Goal: Task Accomplishment & Management: Complete application form

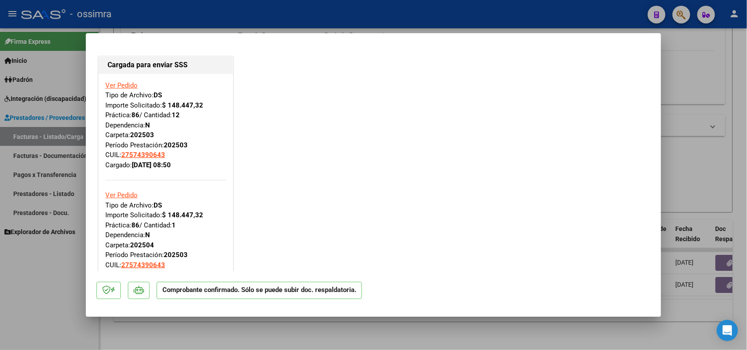
scroll to position [829, 0]
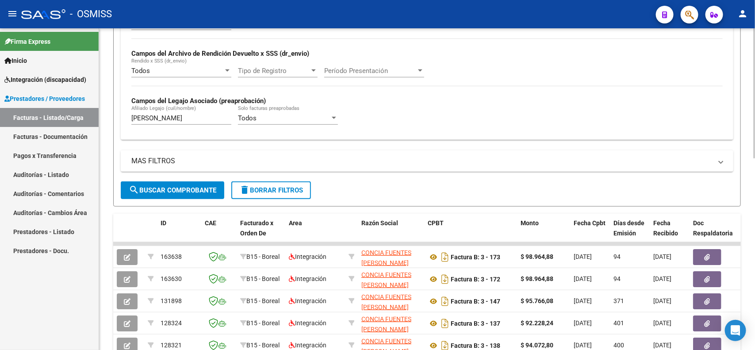
scroll to position [166, 0]
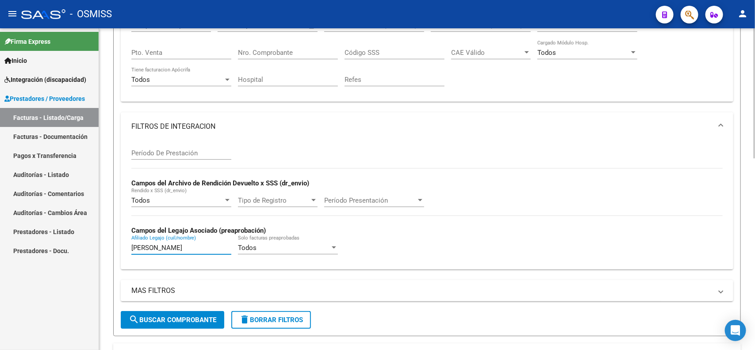
drag, startPoint x: 182, startPoint y: 244, endPoint x: 119, endPoint y: 244, distance: 63.3
click at [119, 244] on form "Filtros Id Area Area Seleccionar Gerenciador Seleccionar Gerenciador Todos Conf…" at bounding box center [427, 137] width 628 height 397
click at [166, 122] on mat-panel-title "FILTROS DE INTEGRACION" at bounding box center [421, 127] width 581 height 10
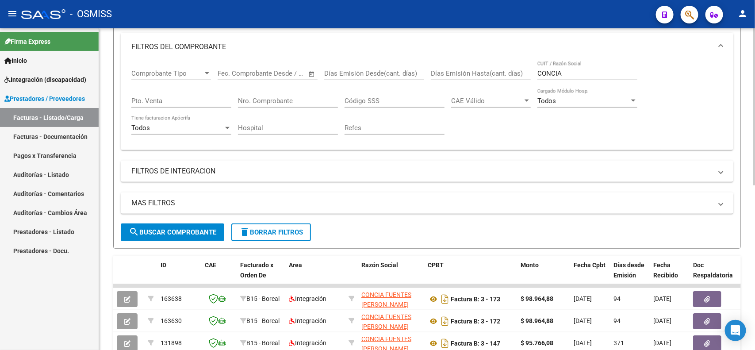
scroll to position [55, 0]
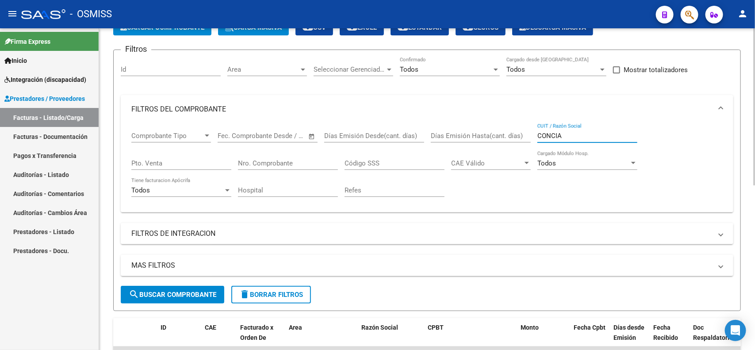
drag, startPoint x: 570, startPoint y: 131, endPoint x: 525, endPoint y: 136, distance: 45.0
click at [525, 136] on div "Comprobante Tipo Comprobante Tipo Fecha inicio – Fecha fin Fec. Comprobante Des…" at bounding box center [426, 164] width 591 height 82
click at [277, 161] on input "Nro. Comprobante" at bounding box center [288, 163] width 100 height 8
type input "457"
click at [194, 291] on span "search Buscar Comprobante" at bounding box center [173, 295] width 88 height 8
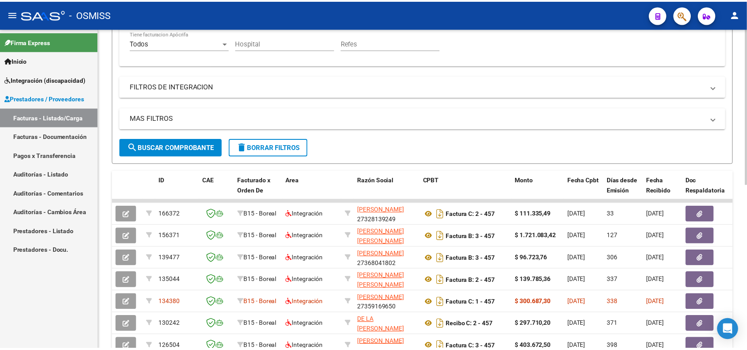
scroll to position [221, 0]
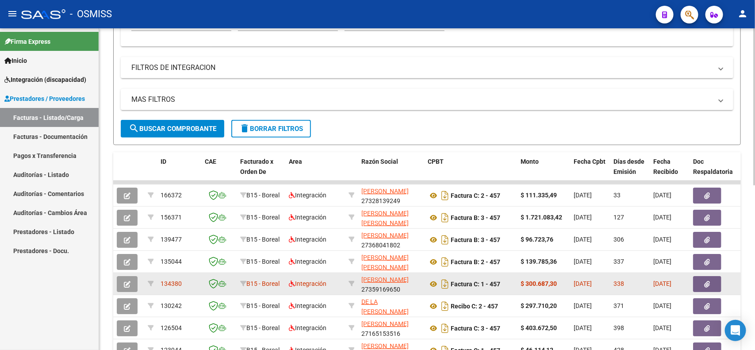
click at [121, 286] on button "button" at bounding box center [127, 284] width 21 height 16
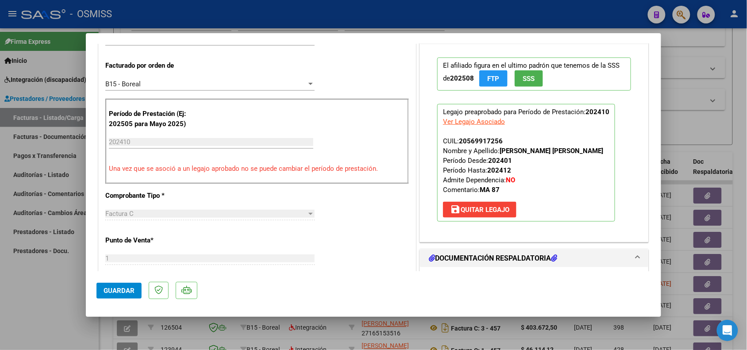
scroll to position [332, 0]
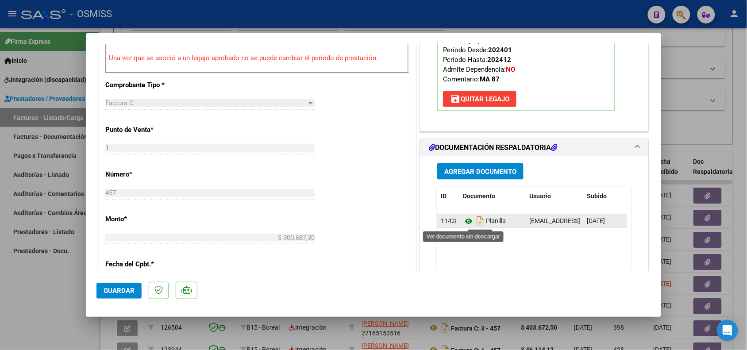
click at [463, 221] on icon at bounding box center [469, 221] width 12 height 11
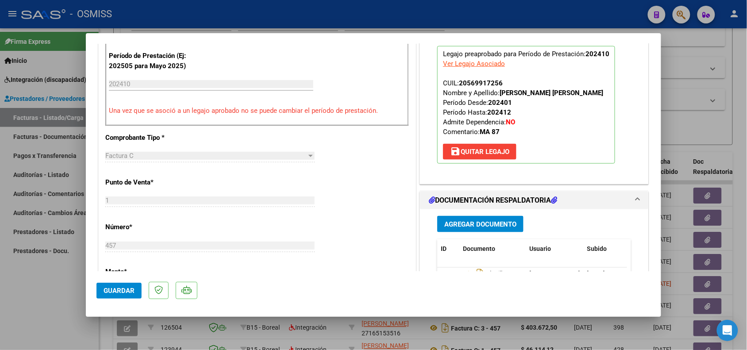
scroll to position [276, 0]
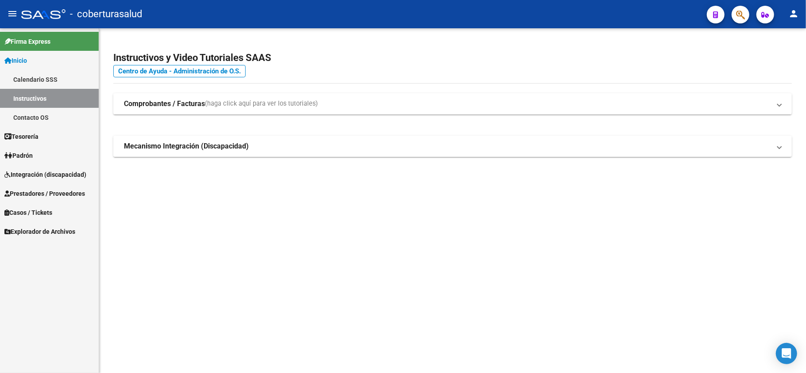
click at [27, 60] on span "Inicio" at bounding box center [15, 61] width 23 height 10
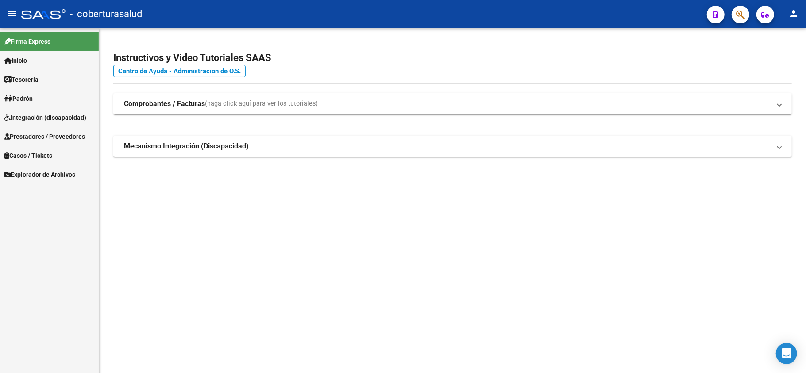
click at [36, 130] on link "Prestadores / Proveedores" at bounding box center [49, 136] width 99 height 19
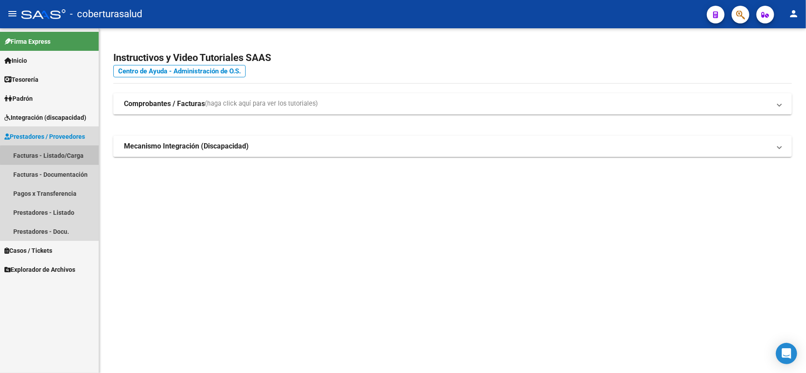
click at [50, 156] on link "Facturas - Listado/Carga" at bounding box center [49, 155] width 99 height 19
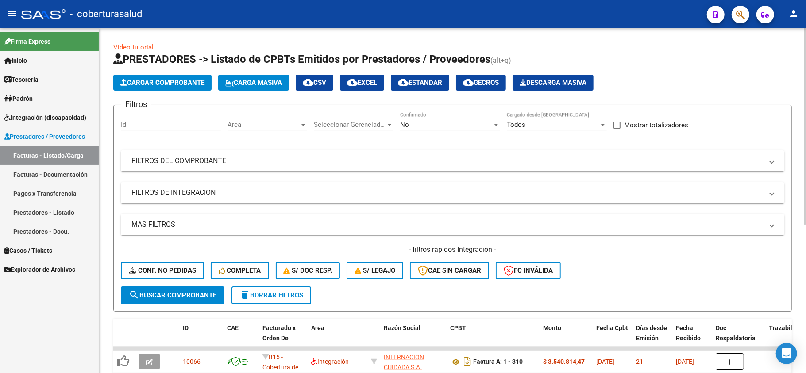
click at [245, 163] on mat-panel-title "FILTROS DEL COMPROBANTE" at bounding box center [446, 161] width 631 height 10
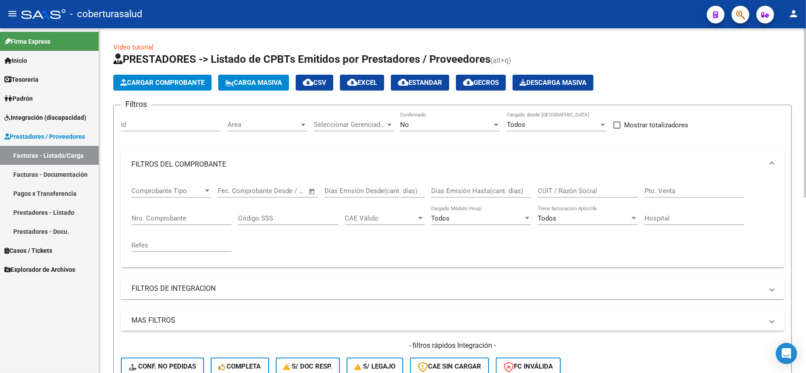
click at [194, 220] on input "Nro. Comprobante" at bounding box center [181, 219] width 100 height 8
type input "120"
drag, startPoint x: 412, startPoint y: 124, endPoint x: 395, endPoint y: 124, distance: 17.7
click at [395, 124] on div "Filtros Id Area Area Seleccionar Gerenciador Seleccionar Gerenciador No Confirm…" at bounding box center [452, 247] width 663 height 270
click at [432, 126] on div "No" at bounding box center [446, 125] width 92 height 8
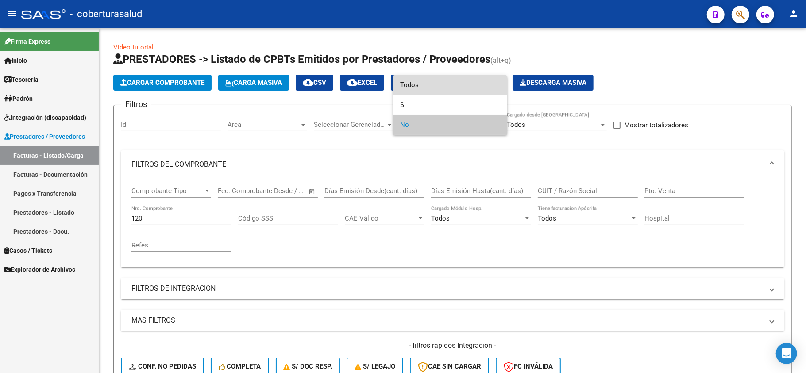
click at [421, 82] on span "Todos" at bounding box center [450, 85] width 100 height 20
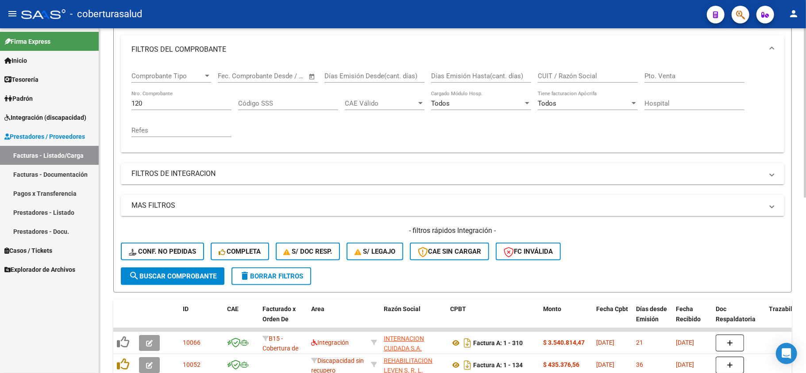
scroll to position [118, 0]
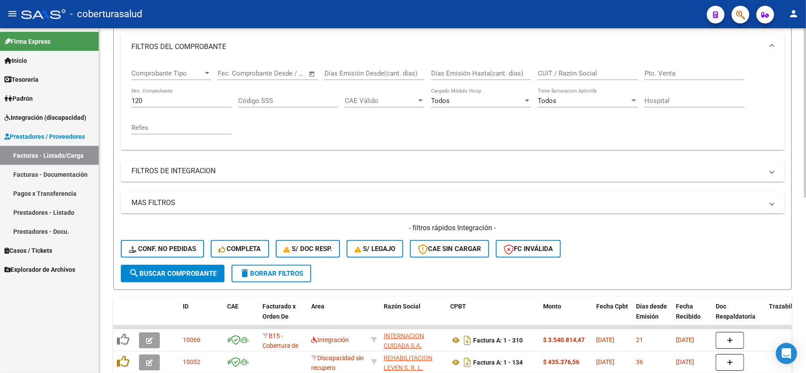
click at [177, 271] on span "search Buscar Comprobante" at bounding box center [173, 274] width 88 height 8
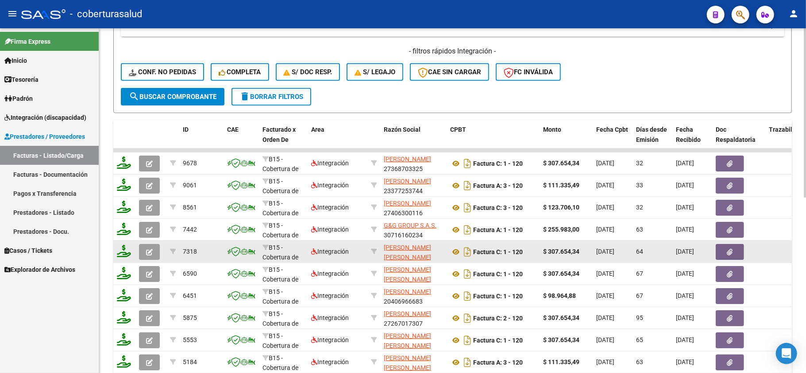
scroll to position [354, 0]
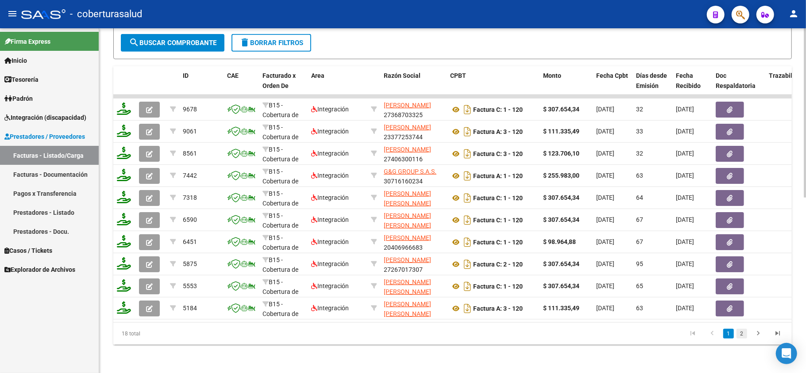
click at [741, 337] on link "2" at bounding box center [741, 334] width 11 height 10
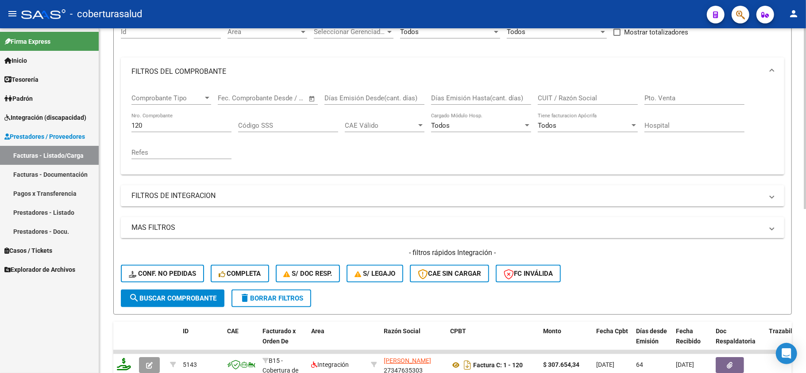
scroll to position [77, 0]
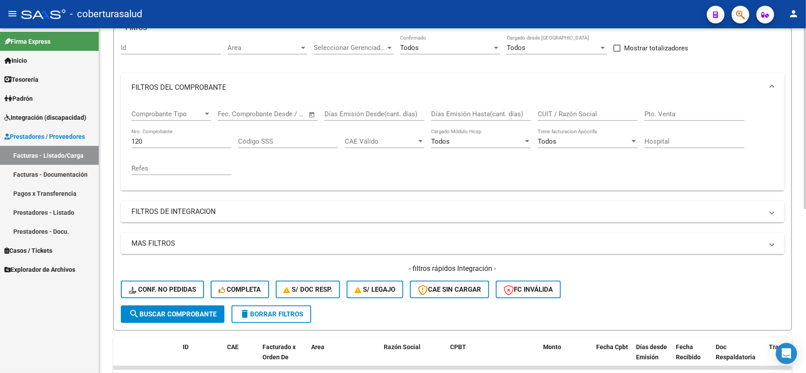
click at [573, 112] on input "CUIT / Razón Social" at bounding box center [588, 114] width 100 height 8
type input "[PERSON_NAME]"
click at [169, 311] on span "search Buscar Comprobante" at bounding box center [173, 315] width 88 height 8
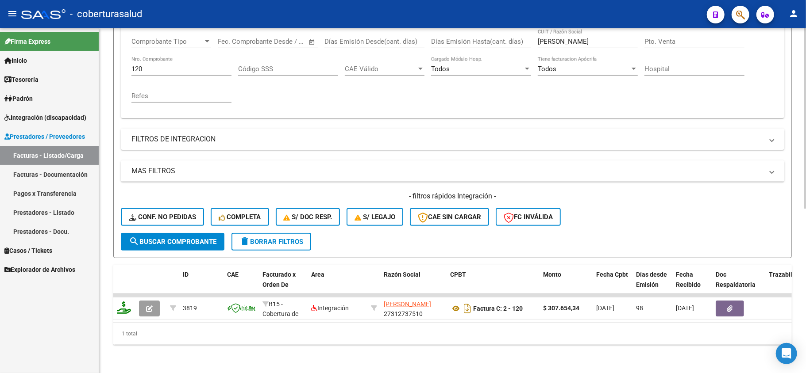
scroll to position [158, 0]
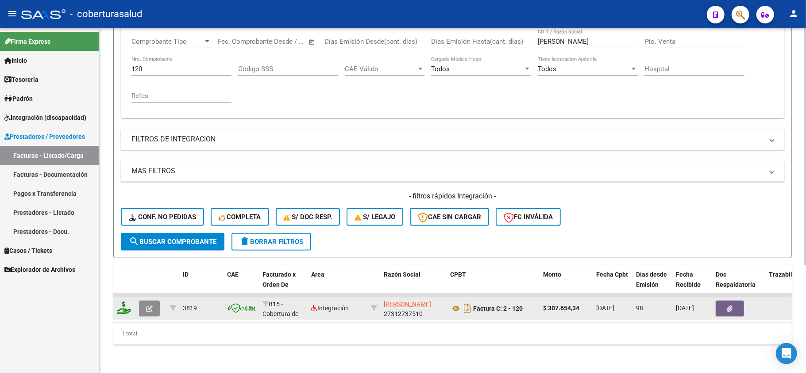
click at [156, 301] on button "button" at bounding box center [149, 309] width 21 height 16
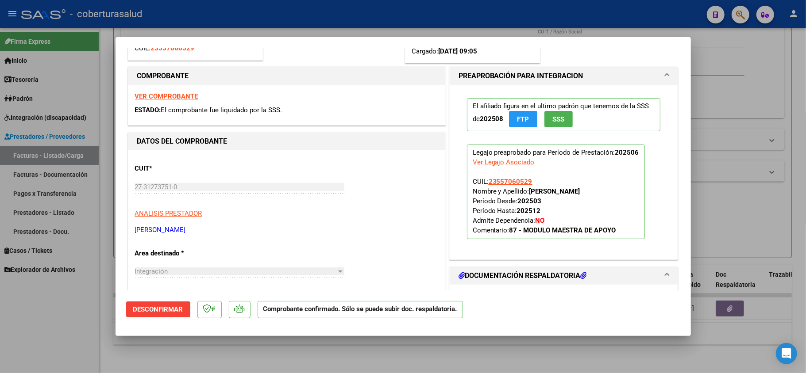
scroll to position [0, 0]
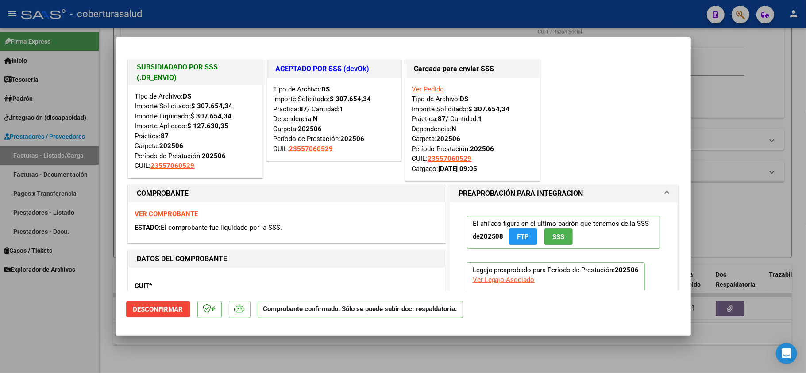
click at [91, 302] on div at bounding box center [403, 186] width 806 height 373
type input "$ 0,00"
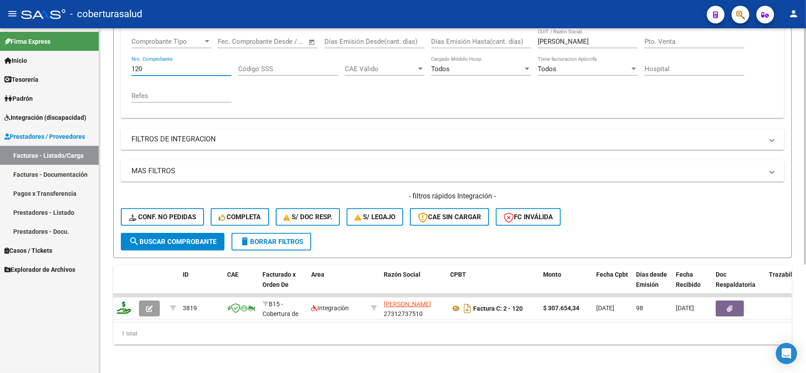
drag, startPoint x: 143, startPoint y: 62, endPoint x: 131, endPoint y: 63, distance: 12.4
click at [131, 63] on div "Comprobante Tipo Comprobante Tipo Fecha inicio – Fecha fin Fec. Comprobante Des…" at bounding box center [452, 73] width 663 height 89
type input "90"
click at [142, 238] on span "search Buscar Comprobante" at bounding box center [173, 242] width 88 height 8
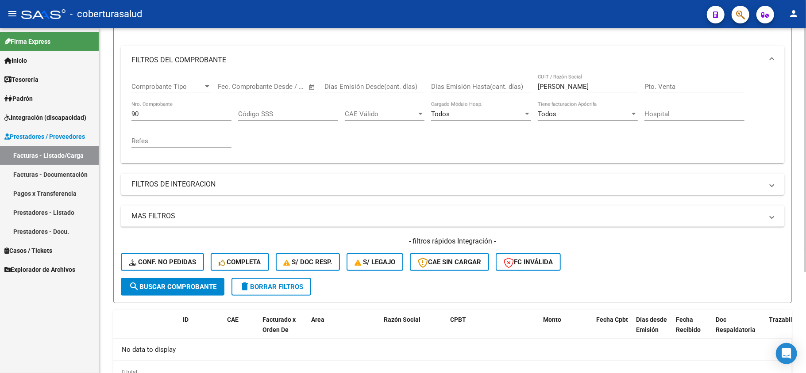
scroll to position [84, 0]
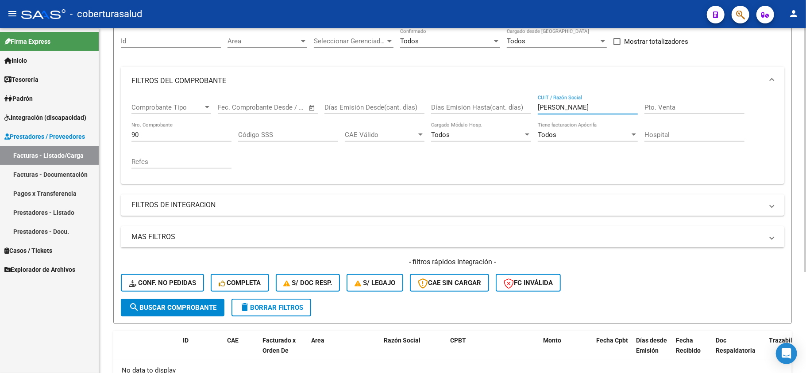
drag, startPoint x: 574, startPoint y: 110, endPoint x: 524, endPoint y: 112, distance: 50.0
click at [524, 112] on div "Comprobante Tipo Comprobante Tipo Fecha inicio – Fecha fin Fec. Comprobante Des…" at bounding box center [452, 136] width 642 height 82
click at [157, 311] on button "search Buscar Comprobante" at bounding box center [173, 308] width 104 height 18
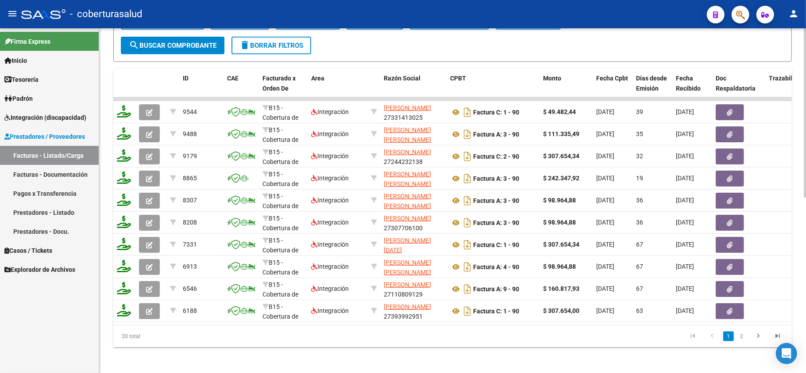
scroll to position [357, 0]
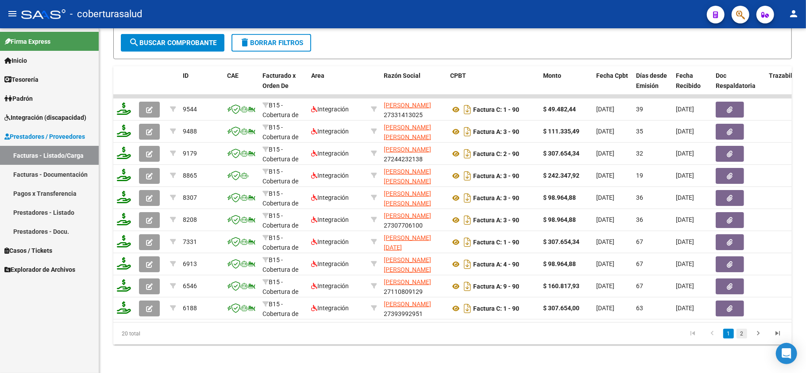
click at [743, 335] on link "2" at bounding box center [741, 334] width 11 height 10
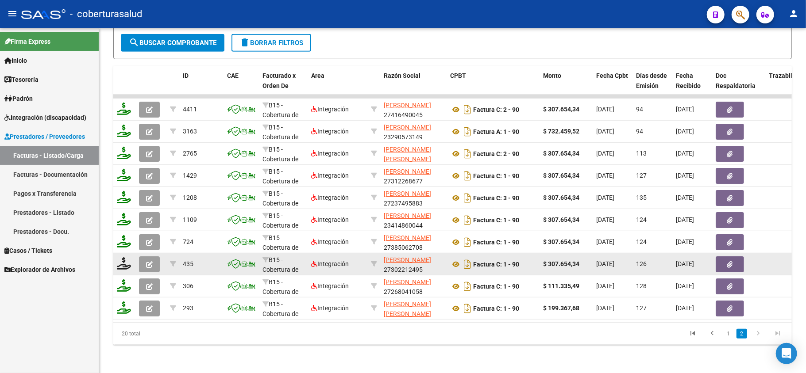
click at [161, 257] on div at bounding box center [151, 265] width 24 height 16
click at [153, 257] on button "button" at bounding box center [149, 265] width 21 height 16
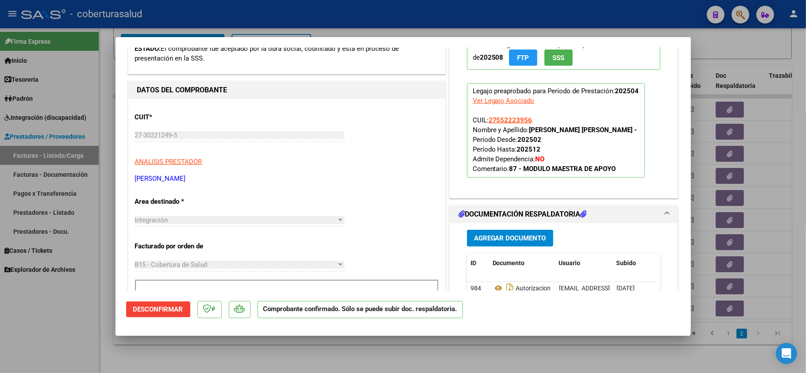
scroll to position [295, 0]
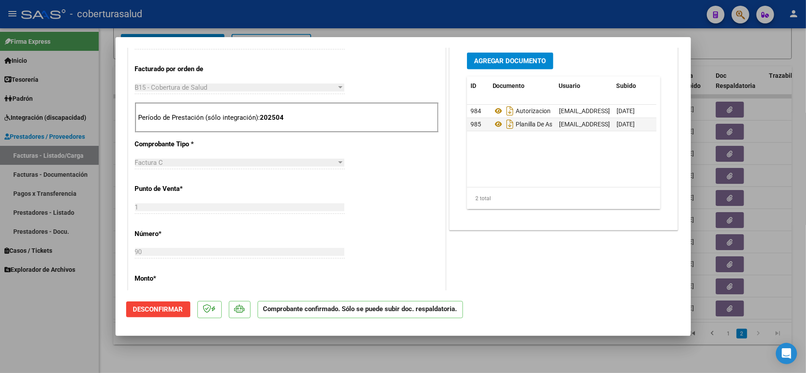
scroll to position [236, 0]
